Goal: Find specific page/section: Find specific page/section

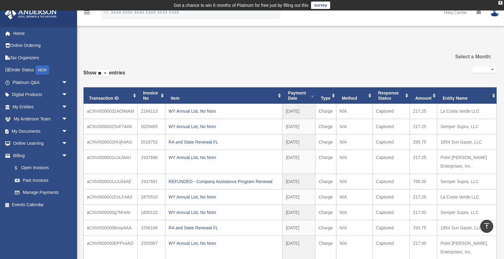
select select
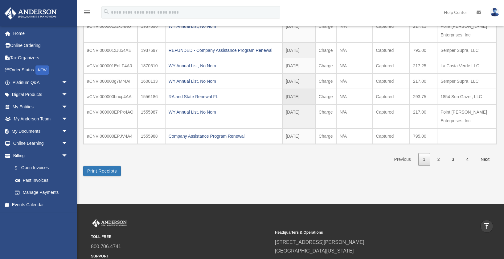
scroll to position [131, 0]
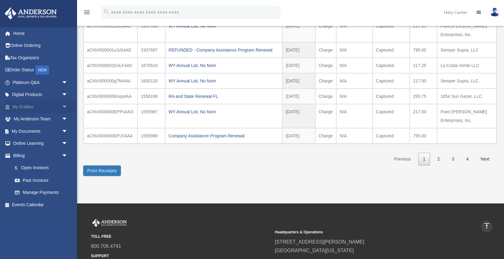
click at [27, 104] on link "My Entities arrow_drop_down" at bounding box center [40, 107] width 73 height 12
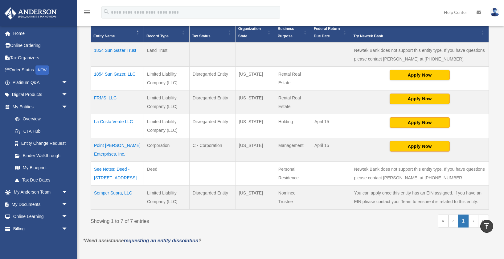
scroll to position [143, 0]
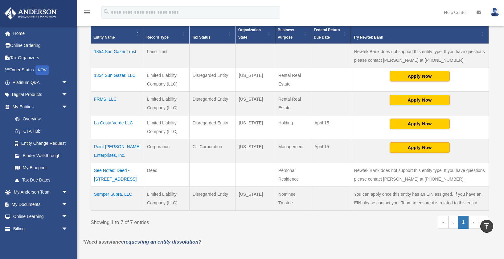
drag, startPoint x: 147, startPoint y: 99, endPoint x: 291, endPoint y: 109, distance: 144.4
click at [291, 109] on tr "FRMS, LLC Limited Liability Company (LLC) Disregarded Entity [US_STATE] Rental …" at bounding box center [290, 104] width 398 height 24
click at [291, 109] on td "Rental Real Estate" at bounding box center [293, 104] width 36 height 24
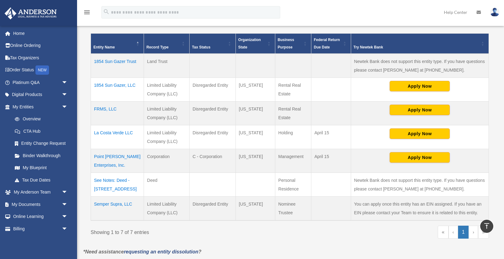
scroll to position [131, 0]
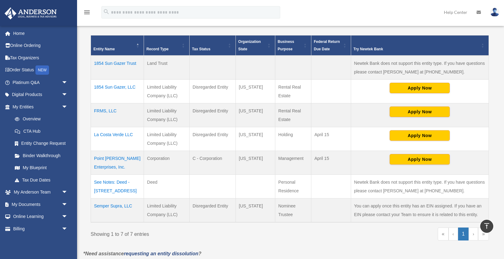
click at [111, 60] on td "1854 Sun Gazer Trust" at bounding box center [117, 68] width 53 height 24
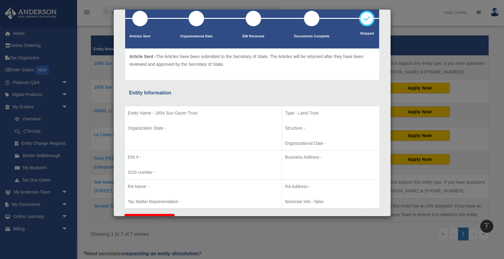
scroll to position [0, 0]
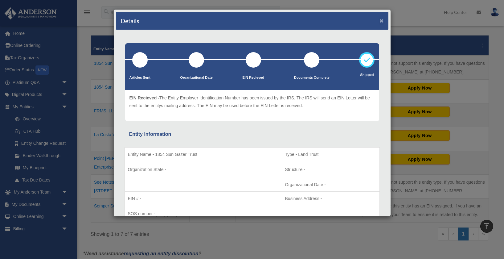
click at [383, 21] on button "×" at bounding box center [382, 20] width 4 height 6
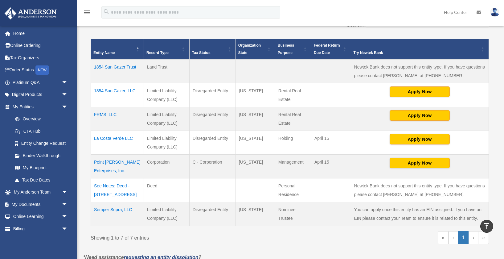
scroll to position [130, 0]
